Goal: Information Seeking & Learning: Learn about a topic

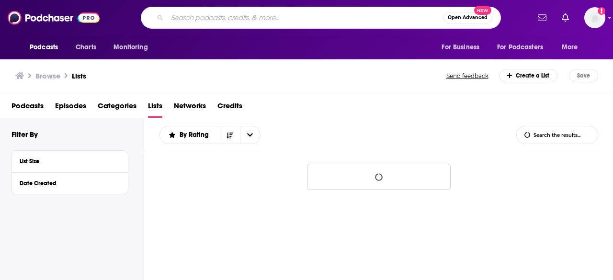
click at [278, 17] on input "Search podcasts, credits, & more..." at bounding box center [305, 17] width 277 height 15
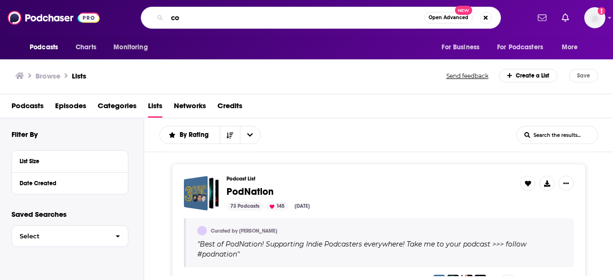
type input "c"
type input "confessions of a freebird"
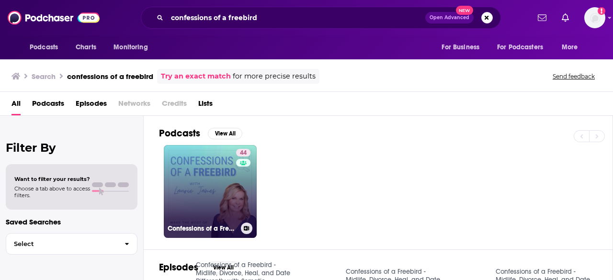
click at [208, 185] on link "44 Confessions of a Freebird - Midlife, Divorce, Heal, and Date Differently wit…" at bounding box center [210, 191] width 93 height 93
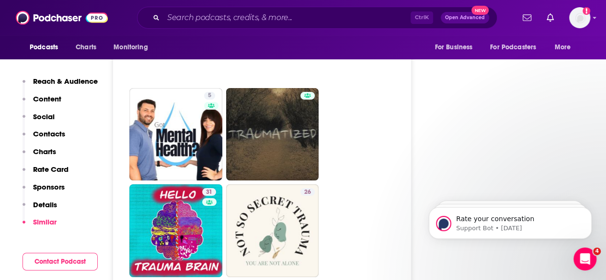
scroll to position [1582, 0]
